Goal: Task Accomplishment & Management: Use online tool/utility

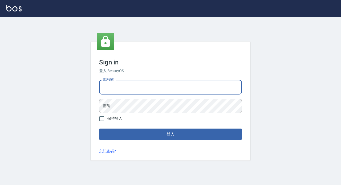
click at [119, 82] on input "電話號碼" at bounding box center [170, 87] width 143 height 14
type input "89729295"
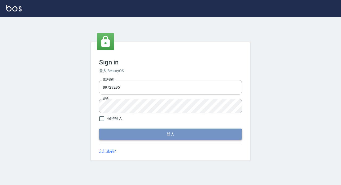
click at [211, 129] on button "登入" at bounding box center [170, 134] width 143 height 11
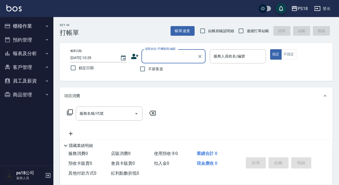
click at [24, 23] on button "櫃檯作業" at bounding box center [26, 26] width 49 height 14
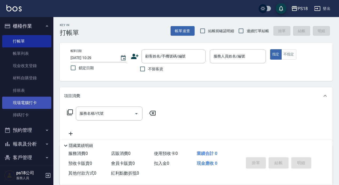
click at [23, 103] on link "現場電腦打卡" at bounding box center [26, 103] width 49 height 12
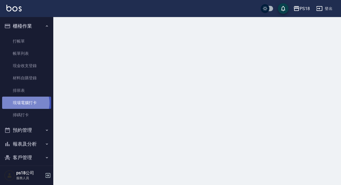
click at [23, 103] on link "現場電腦打卡" at bounding box center [26, 103] width 49 height 12
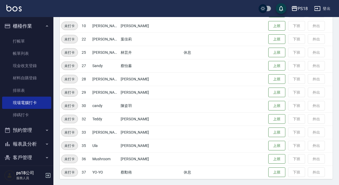
scroll to position [121, 0]
click at [268, 130] on button "上班" at bounding box center [276, 131] width 17 height 9
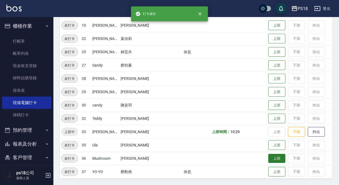
click at [268, 159] on button "上班" at bounding box center [276, 158] width 17 height 9
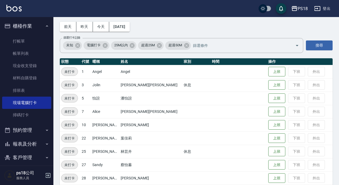
scroll to position [14, 0]
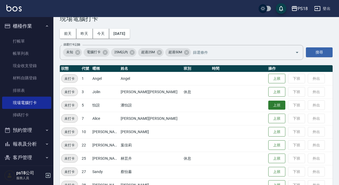
click at [268, 105] on button "上班" at bounding box center [276, 105] width 17 height 9
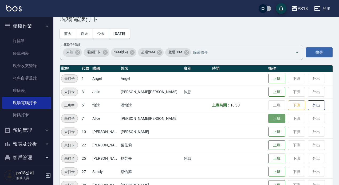
click at [268, 121] on button "上班" at bounding box center [276, 118] width 17 height 9
